Goal: Entertainment & Leisure: Consume media (video, audio)

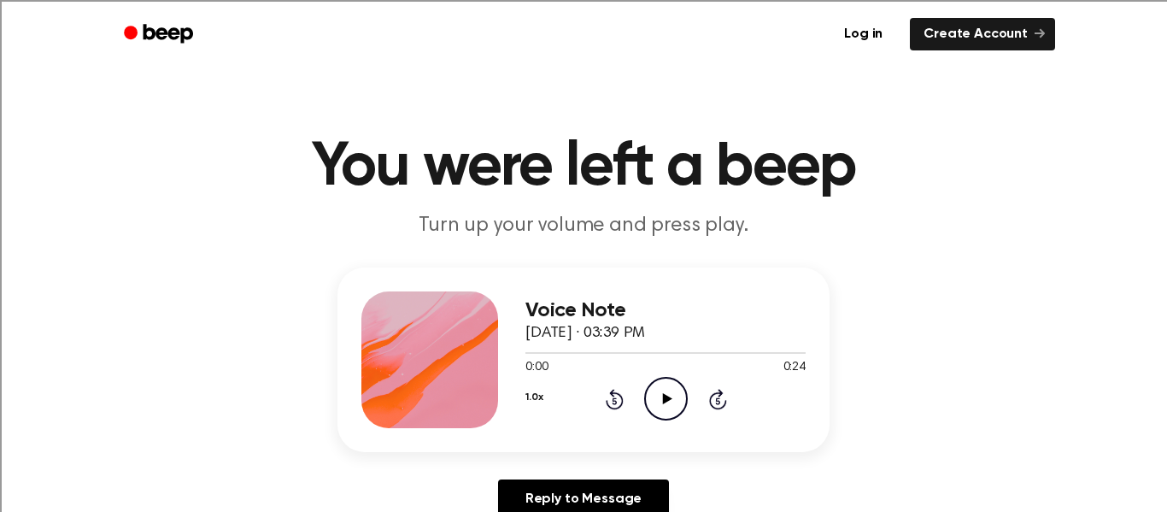
click at [667, 398] on icon at bounding box center [666, 398] width 9 height 11
click at [653, 404] on icon "Play Audio" at bounding box center [666, 399] width 44 height 44
click at [669, 401] on icon at bounding box center [666, 398] width 9 height 11
click at [661, 405] on icon "Pause Audio" at bounding box center [666, 399] width 44 height 44
click at [596, 353] on div at bounding box center [615, 353] width 180 height 2
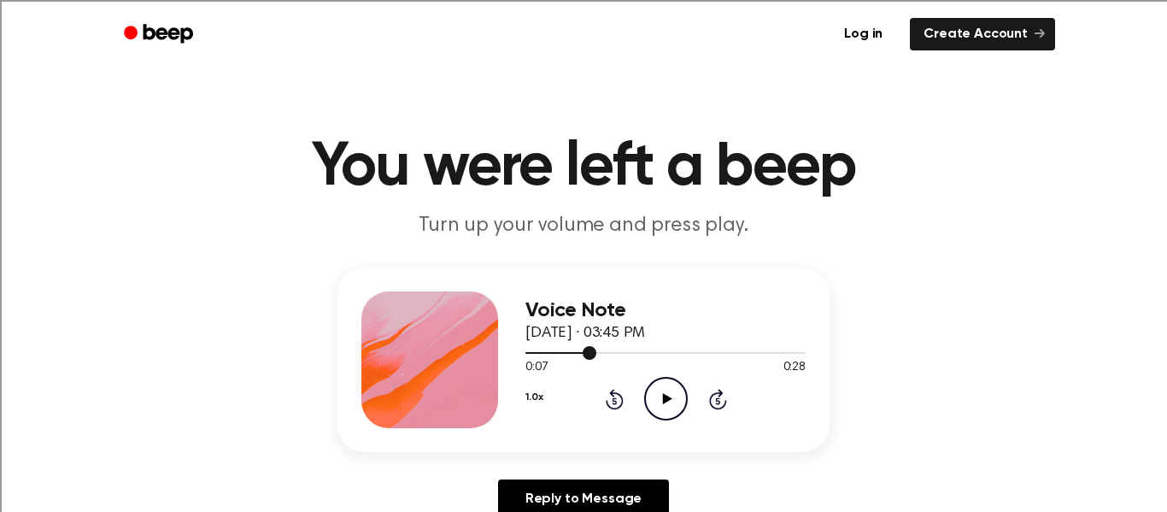
click at [530, 353] on div at bounding box center [560, 353] width 71 height 2
click at [659, 407] on icon "Play Audio" at bounding box center [666, 399] width 44 height 44
click at [659, 405] on icon "Play Audio" at bounding box center [666, 399] width 44 height 44
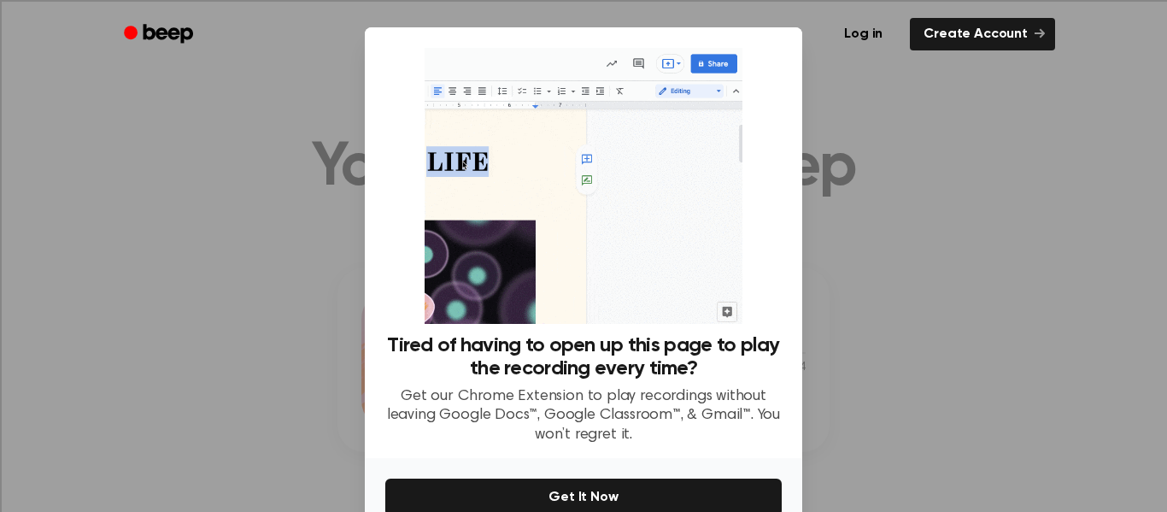
scroll to position [90, 0]
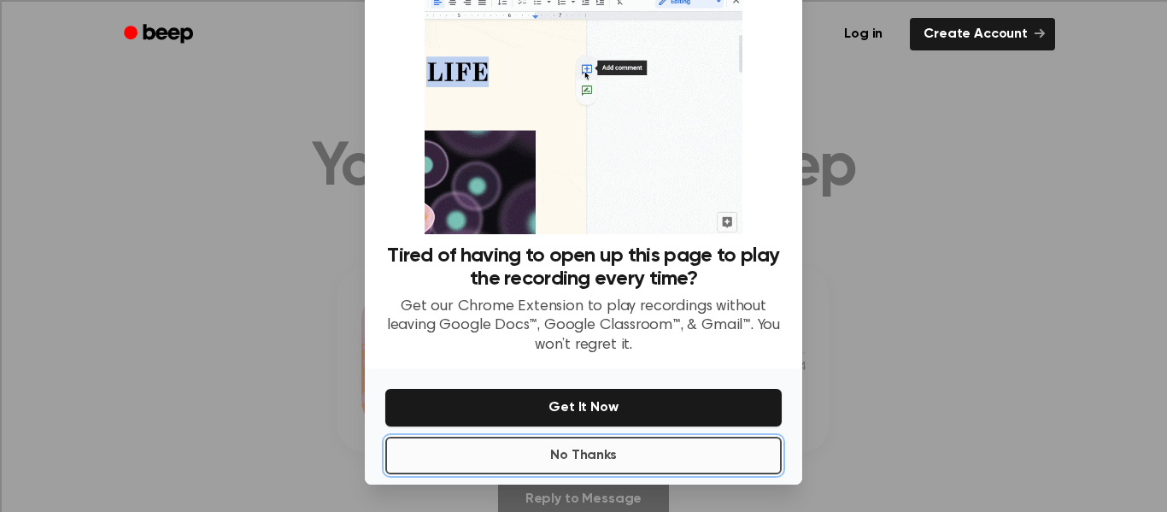
click at [689, 459] on button "No Thanks" at bounding box center [583, 456] width 396 height 38
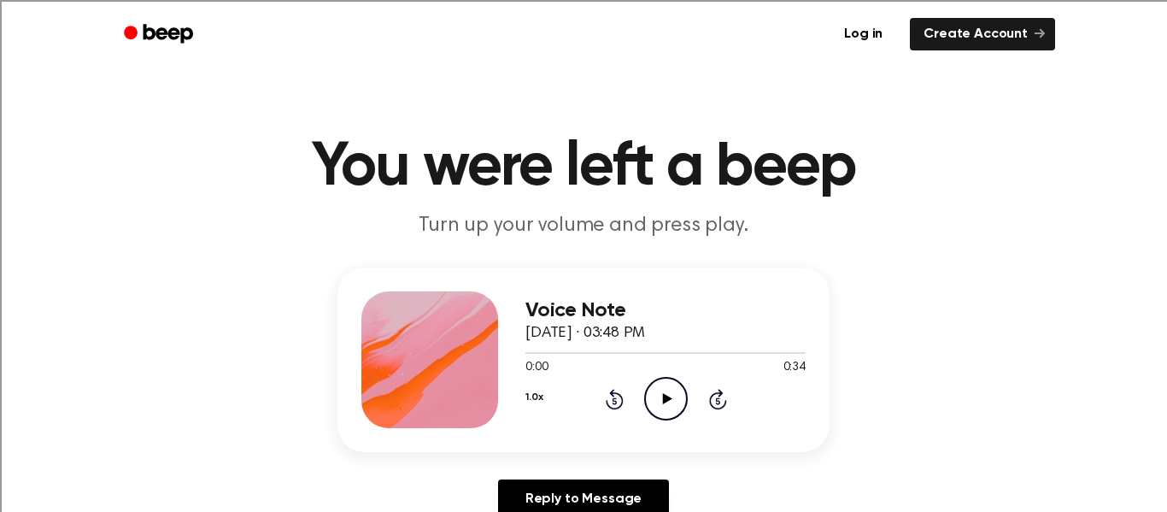
click at [659, 407] on icon "Play Audio" at bounding box center [666, 399] width 44 height 44
click at [673, 399] on icon "Play Audio" at bounding box center [666, 399] width 44 height 44
click at [672, 396] on icon "Play Audio" at bounding box center [666, 399] width 44 height 44
